Goal: Information Seeking & Learning: Check status

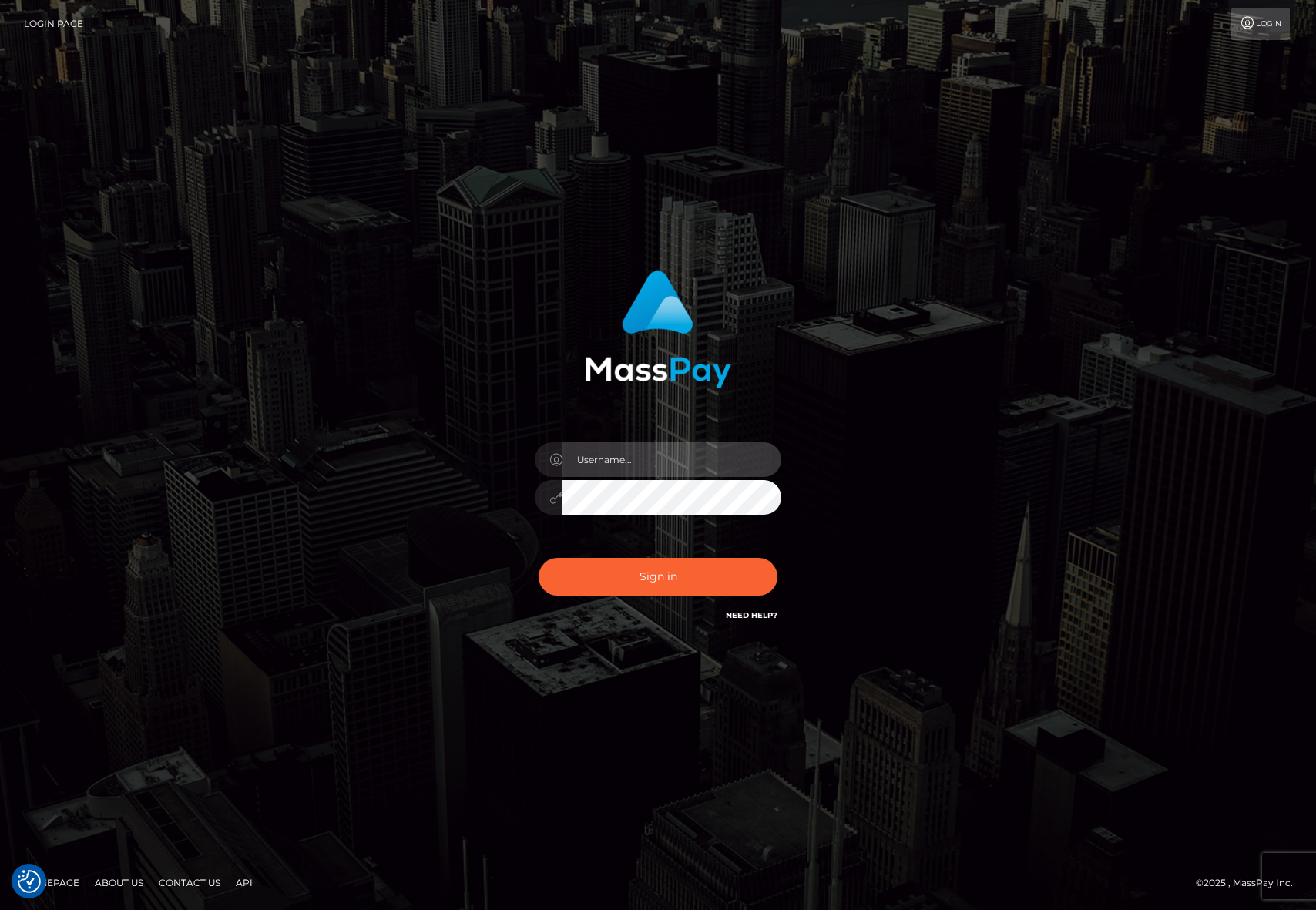
type input "efrain.ievpro"
click at [700, 476] on input "efrain.ievpro" at bounding box center [672, 460] width 219 height 35
click at [570, 585] on button "Sign in" at bounding box center [658, 576] width 239 height 38
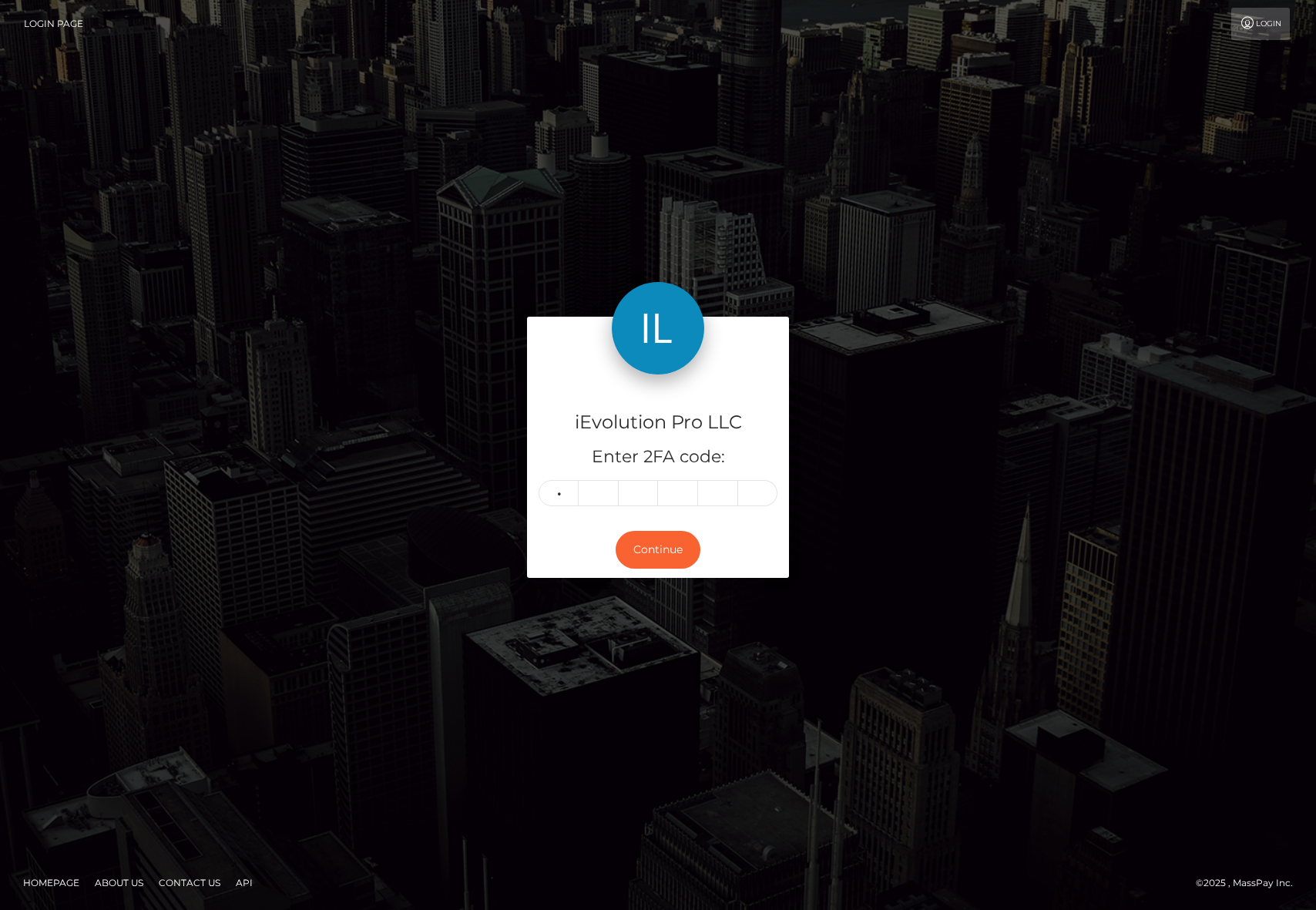
type input "3"
type input "6"
type input "2"
type input "1"
type input "9"
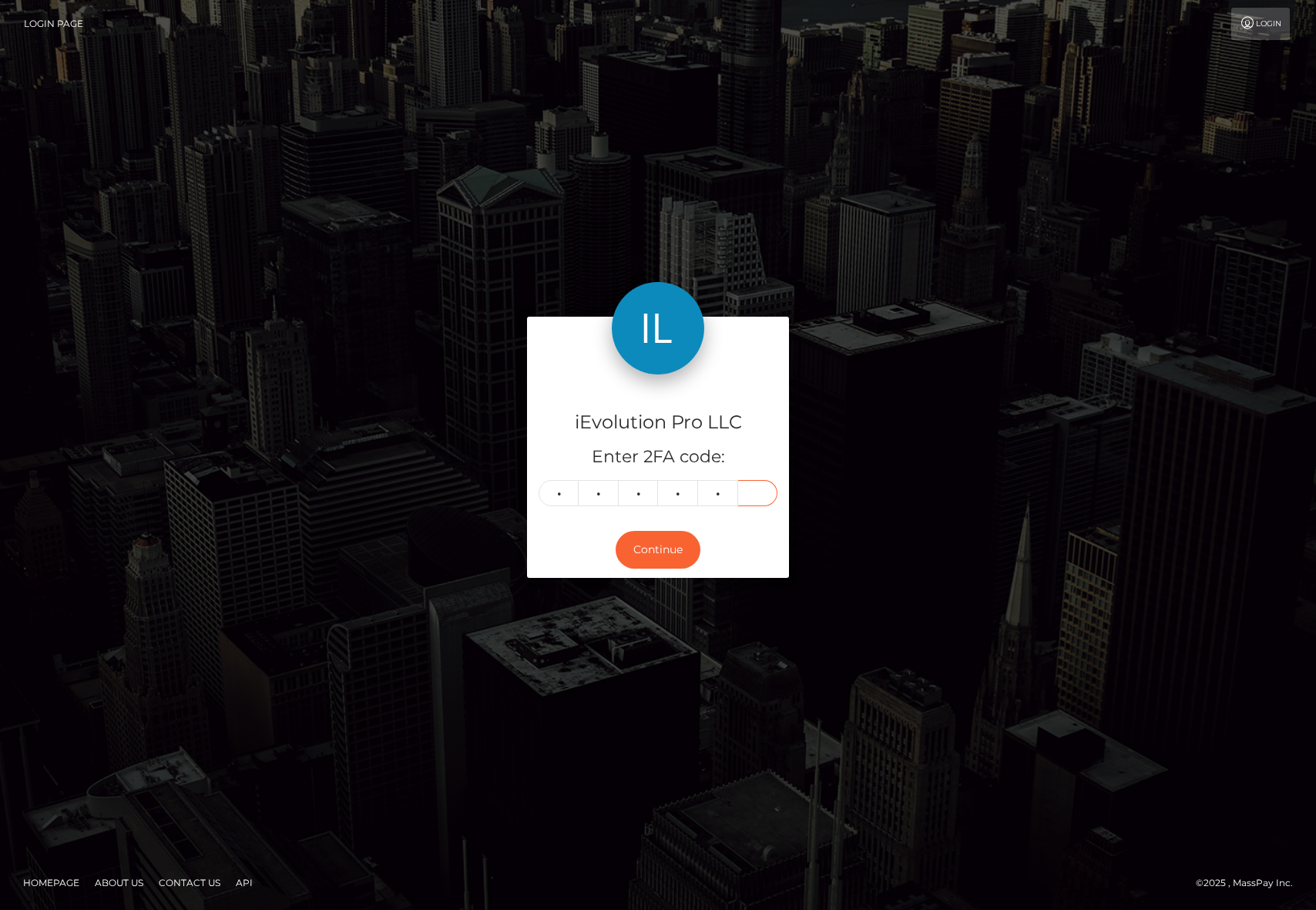
type input "7"
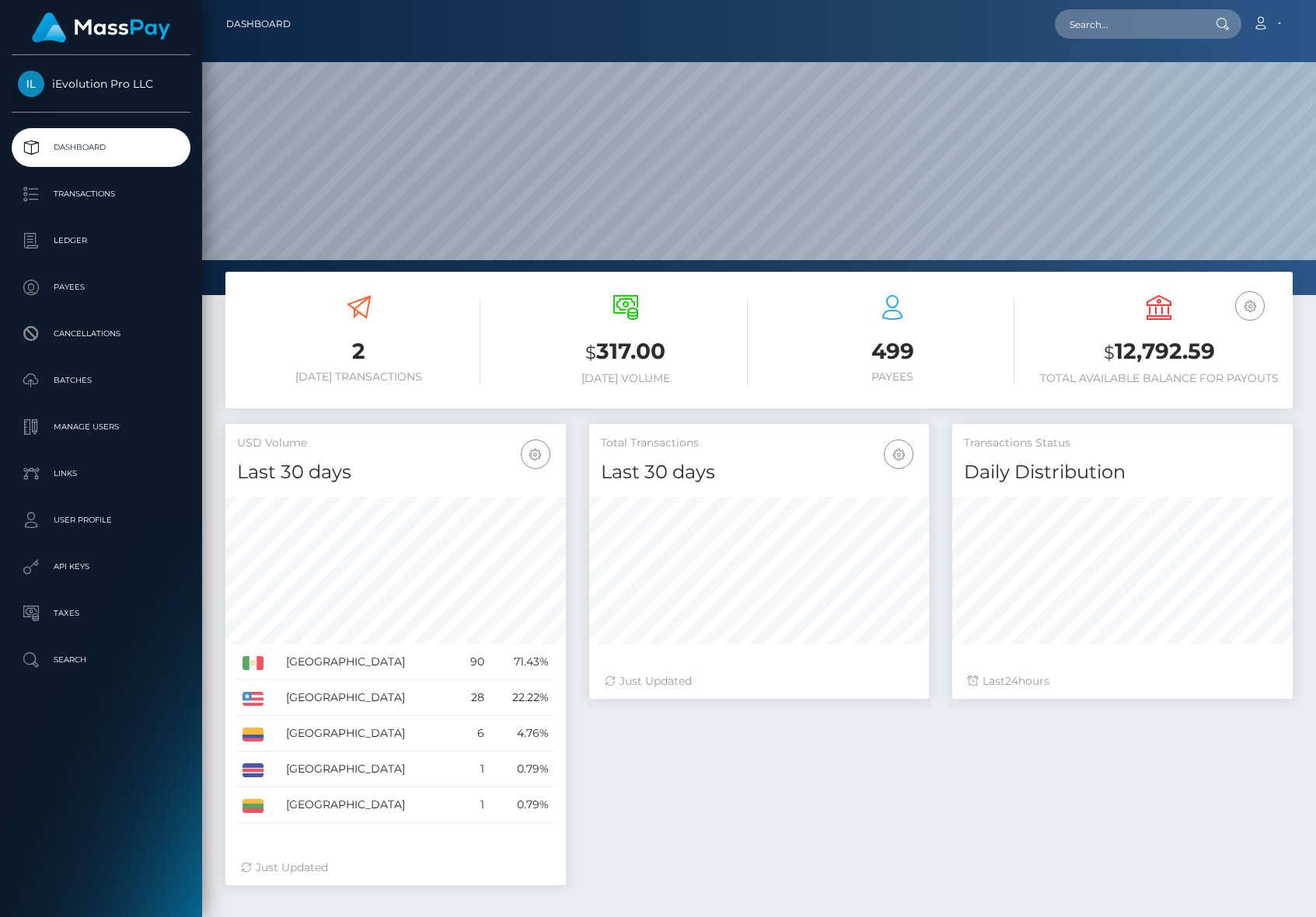
scroll to position [276, 339]
click at [100, 204] on p "Transactions" at bounding box center [101, 194] width 166 height 23
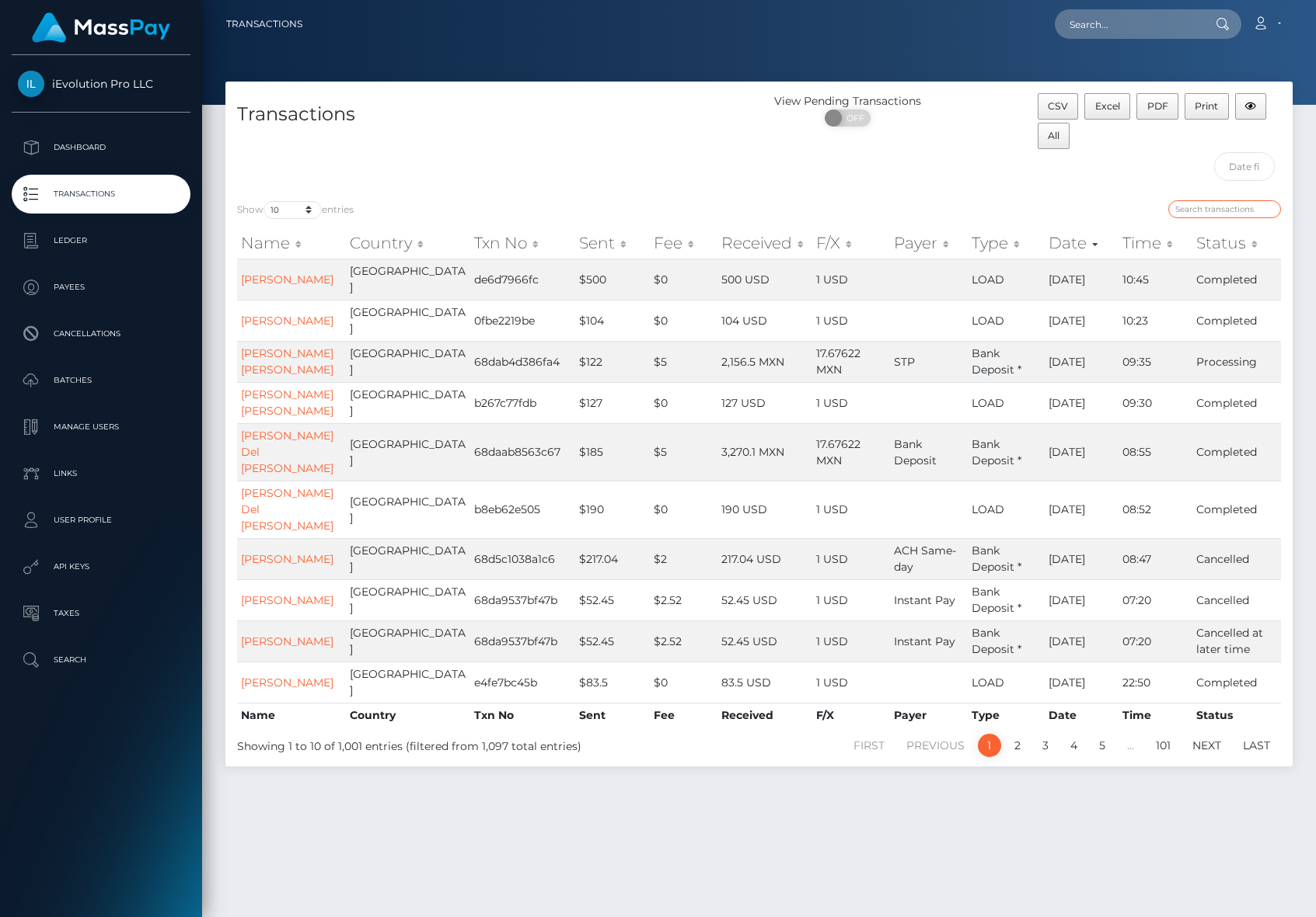
click at [1205, 205] on input "search" at bounding box center [1224, 209] width 112 height 18
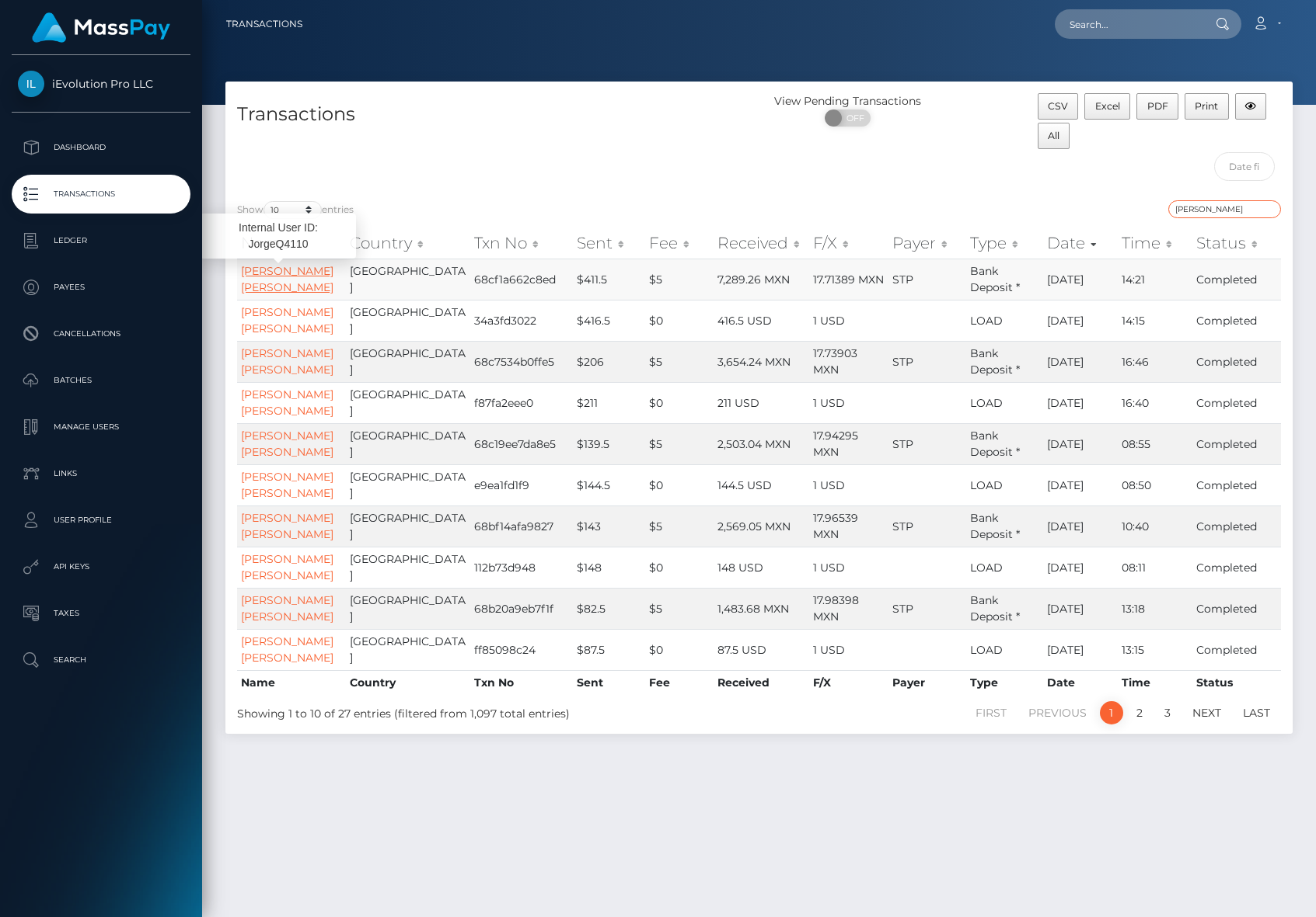
type input "[PERSON_NAME]"
click at [286, 285] on link "[PERSON_NAME] [PERSON_NAME]" at bounding box center [287, 279] width 93 height 30
click at [1190, 204] on input "jorge" at bounding box center [1224, 209] width 112 height 18
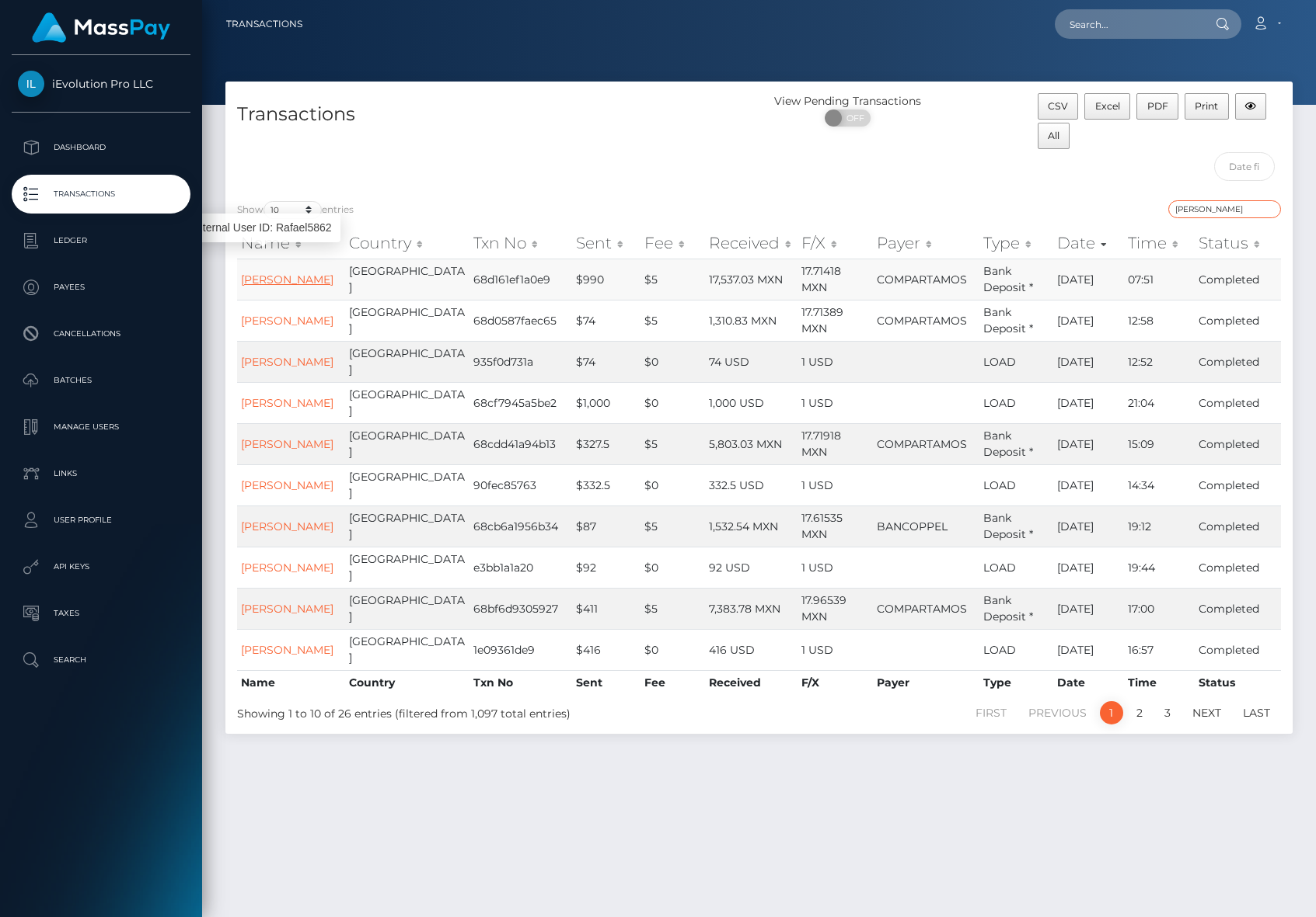
type input "rafael"
click at [241, 286] on link "Rafael Cabrera Ramirez" at bounding box center [287, 280] width 93 height 14
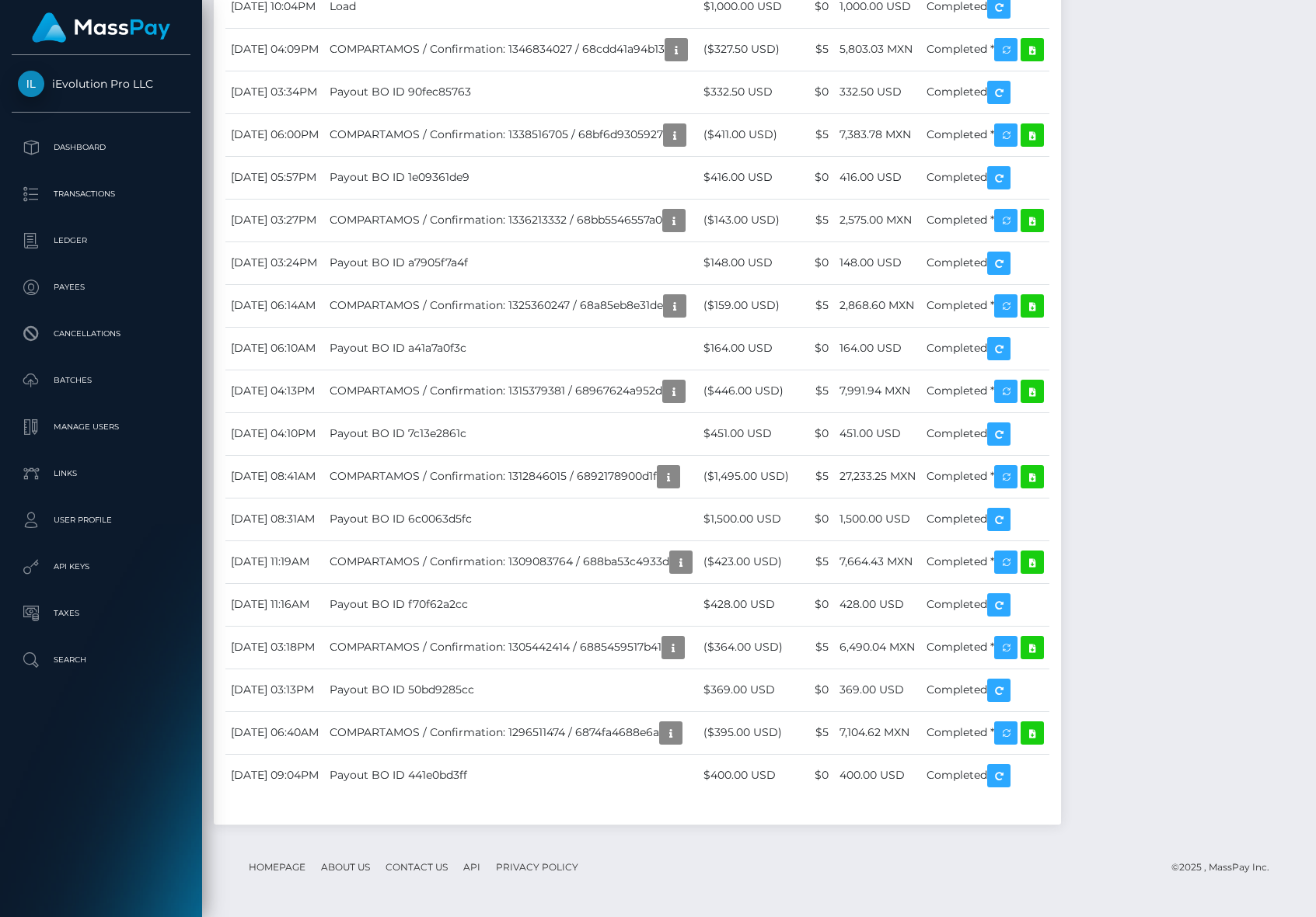
scroll to position [2837, 0]
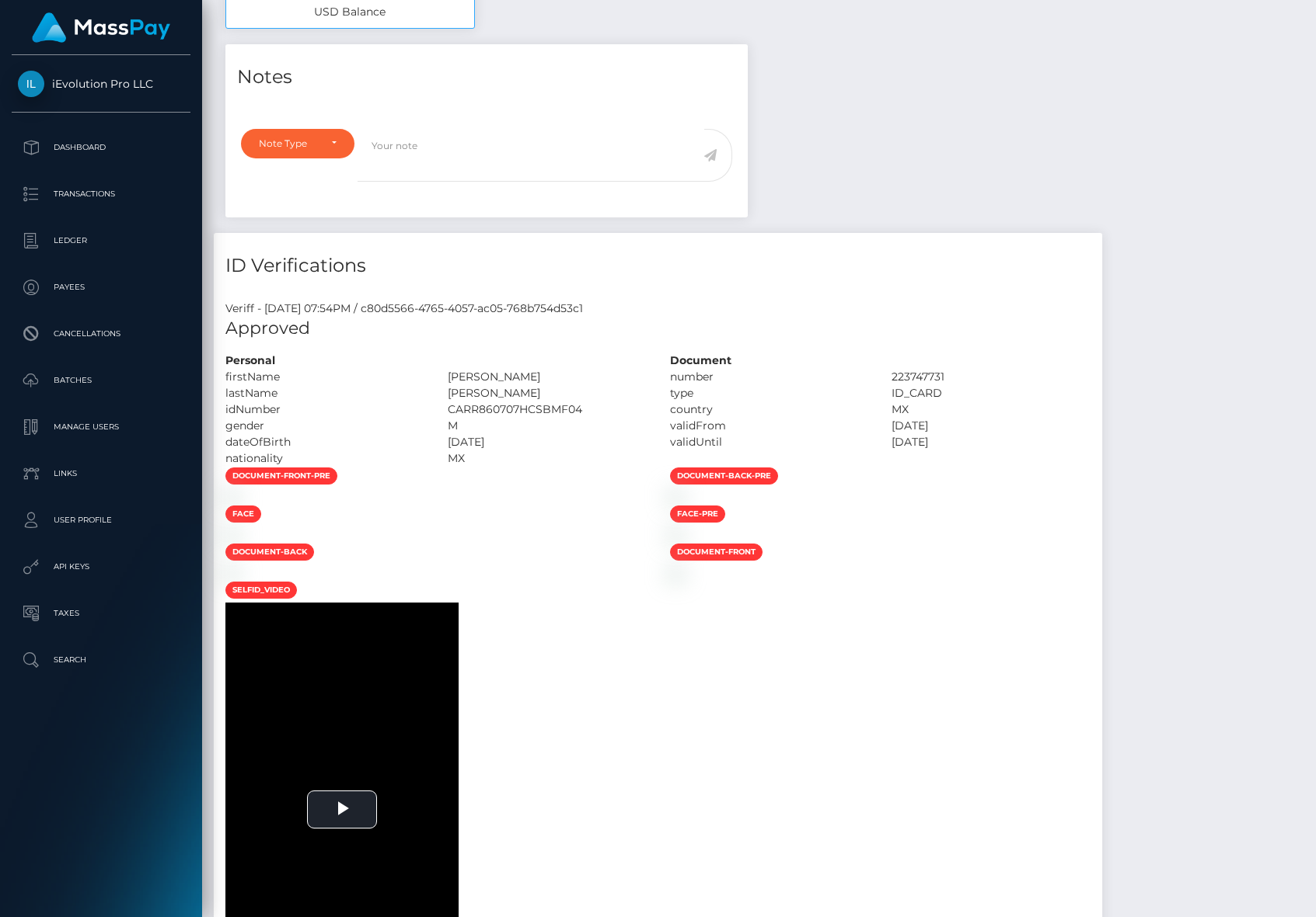
scroll to position [0, 0]
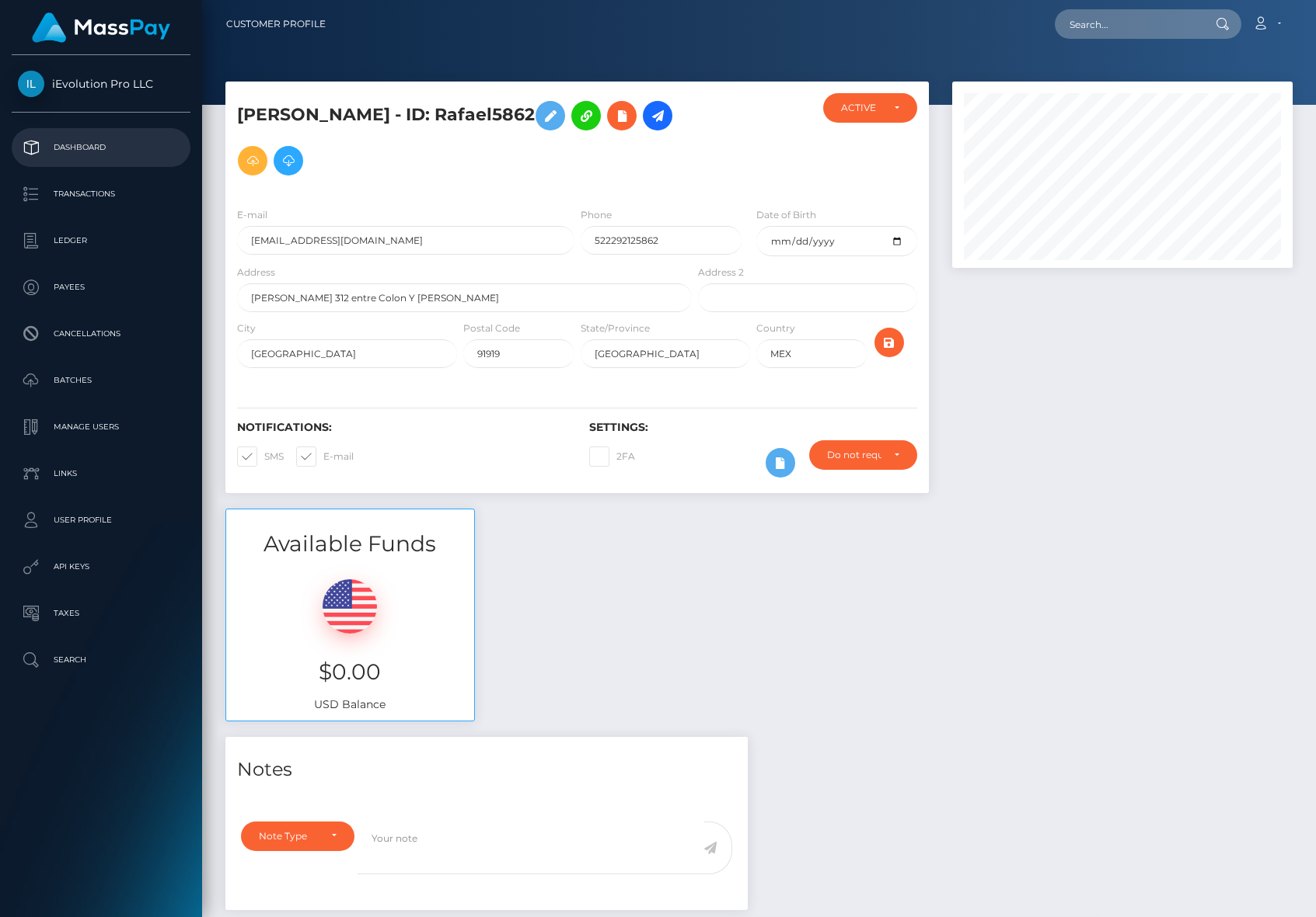
click at [155, 132] on link "Dashboard" at bounding box center [101, 147] width 179 height 39
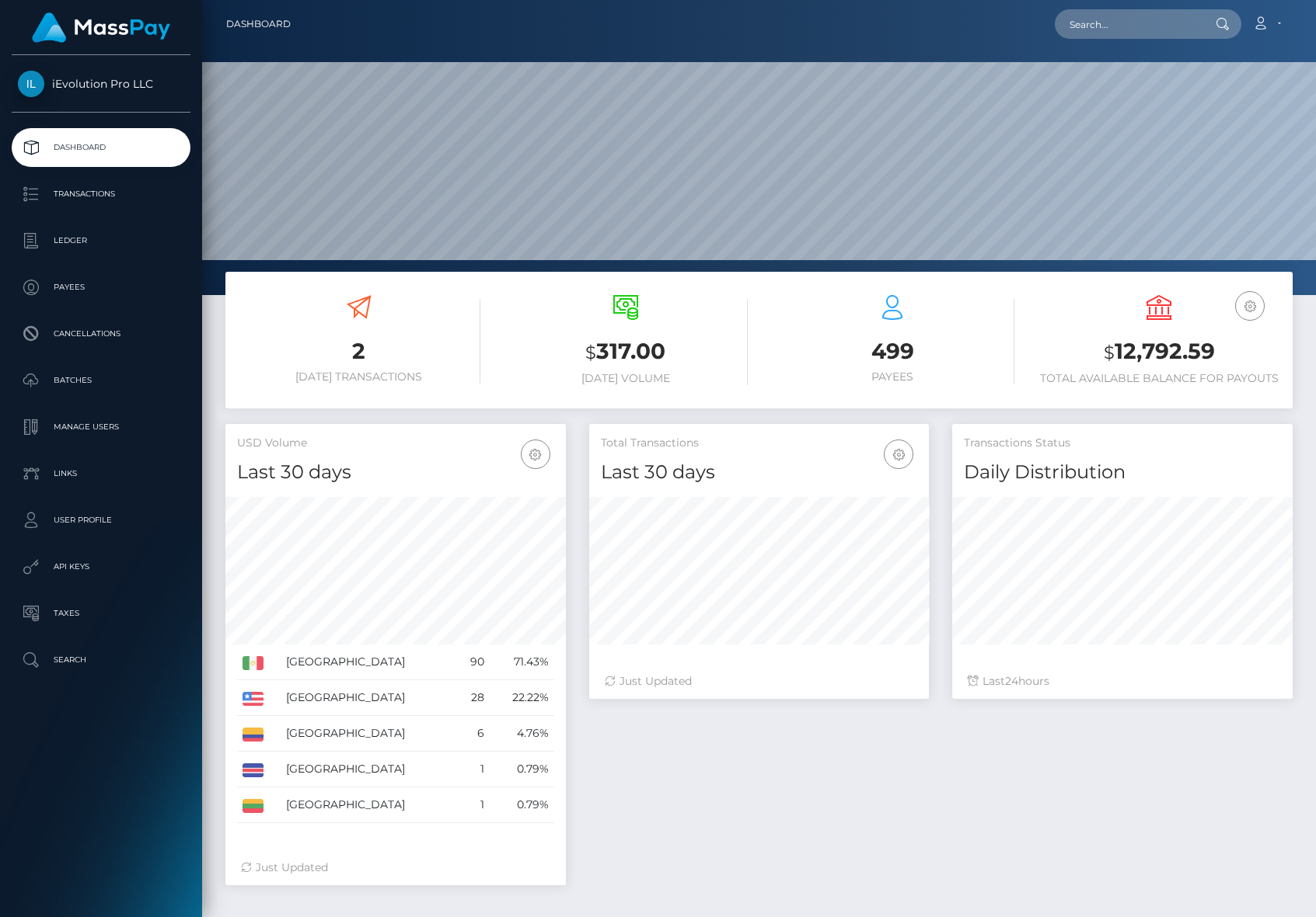
scroll to position [276, 339]
